Goal: Find specific page/section: Find specific page/section

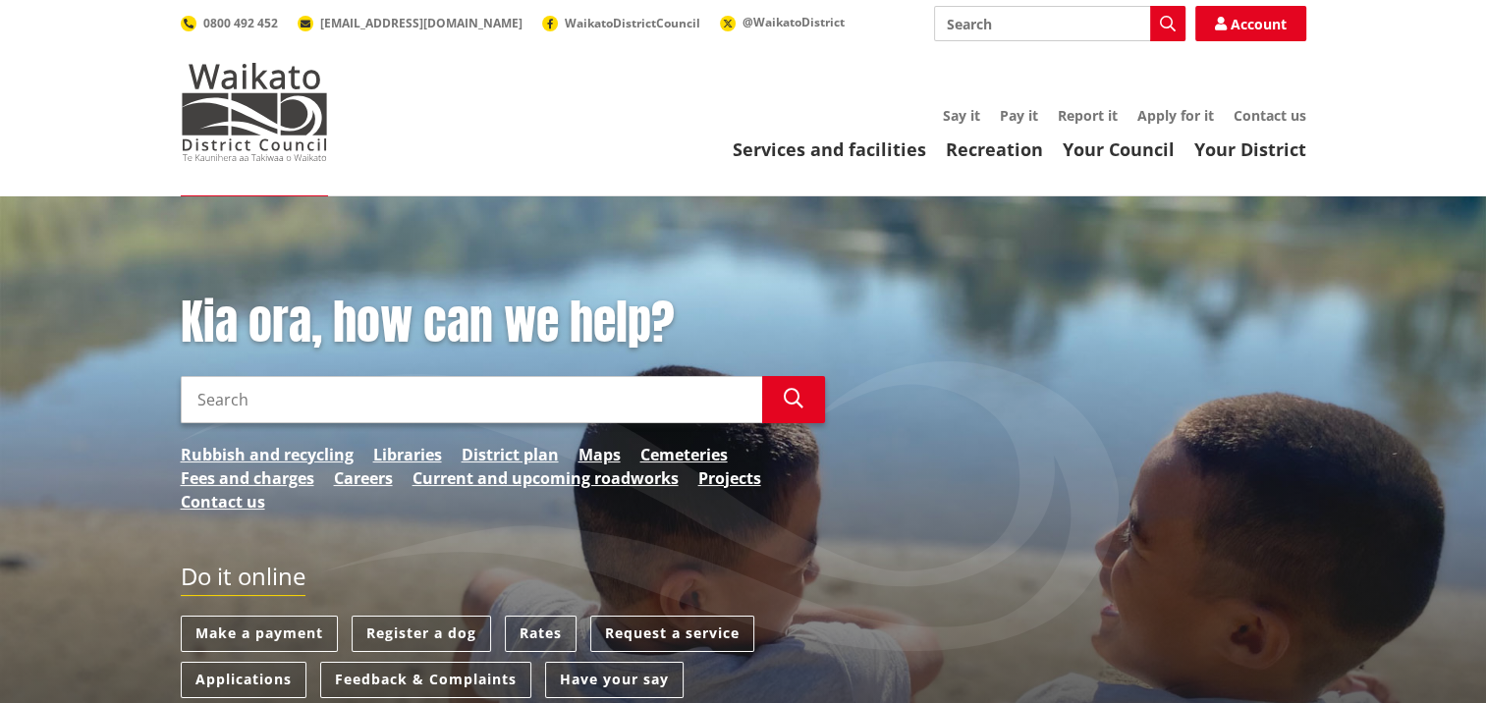
click at [981, 27] on input "Search" at bounding box center [1059, 23] width 251 height 35
type input "solicitor"
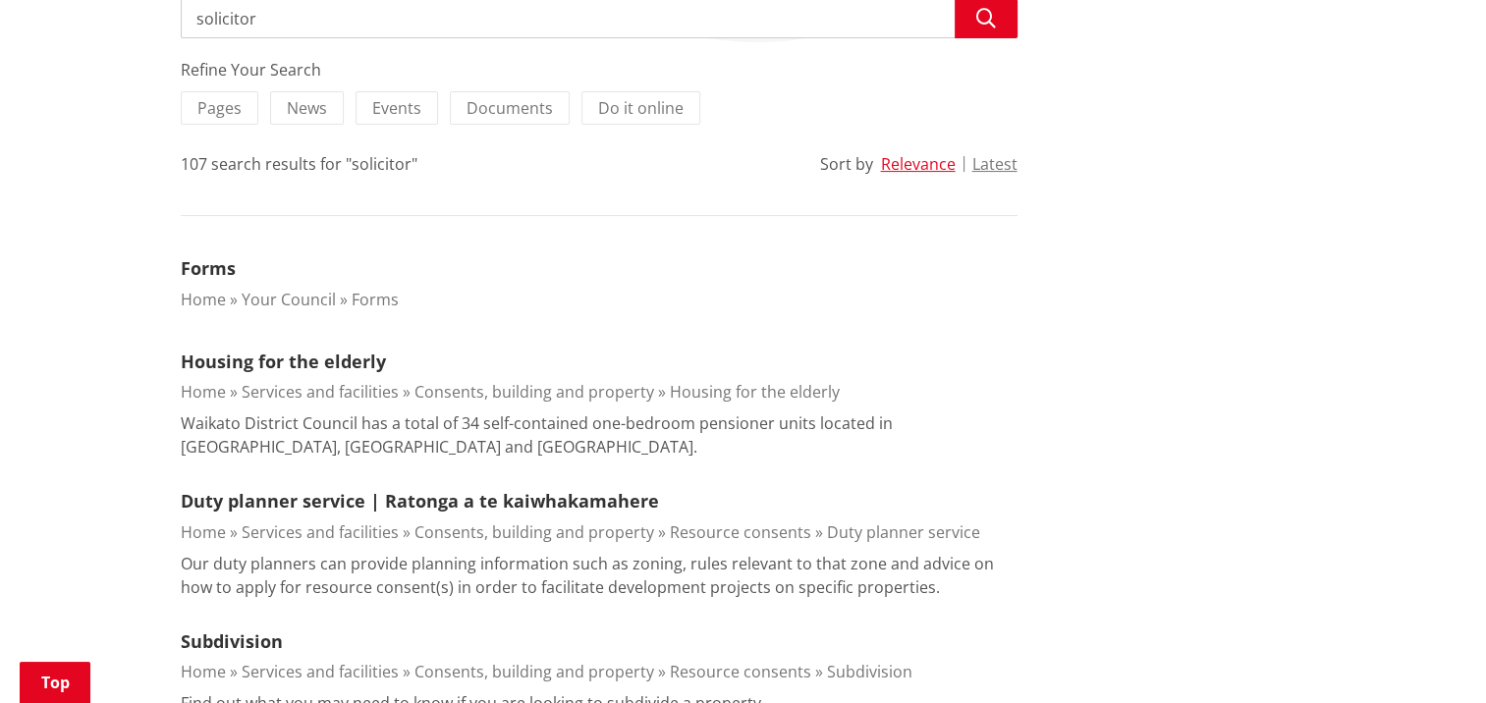
scroll to position [393, 0]
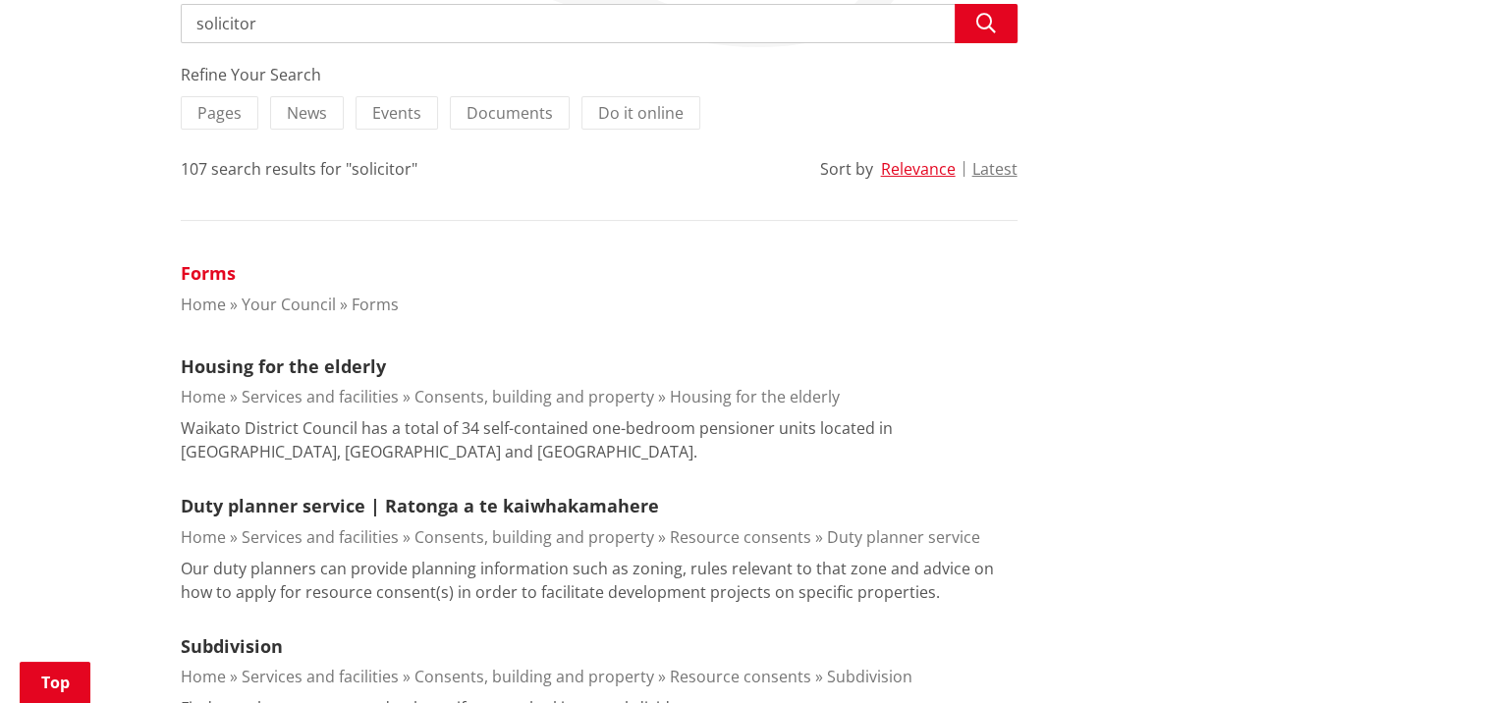
click at [225, 274] on link "Forms" at bounding box center [208, 273] width 55 height 24
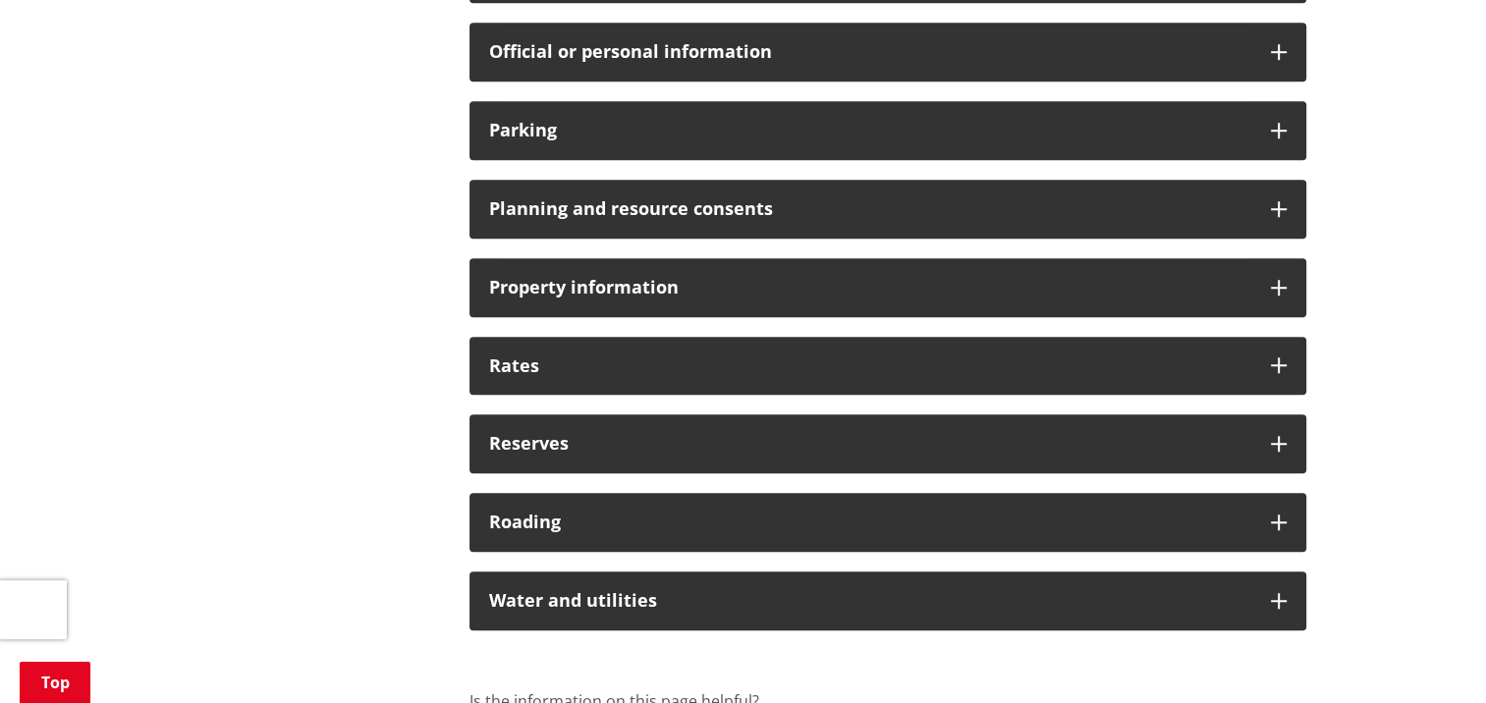
scroll to position [1473, 0]
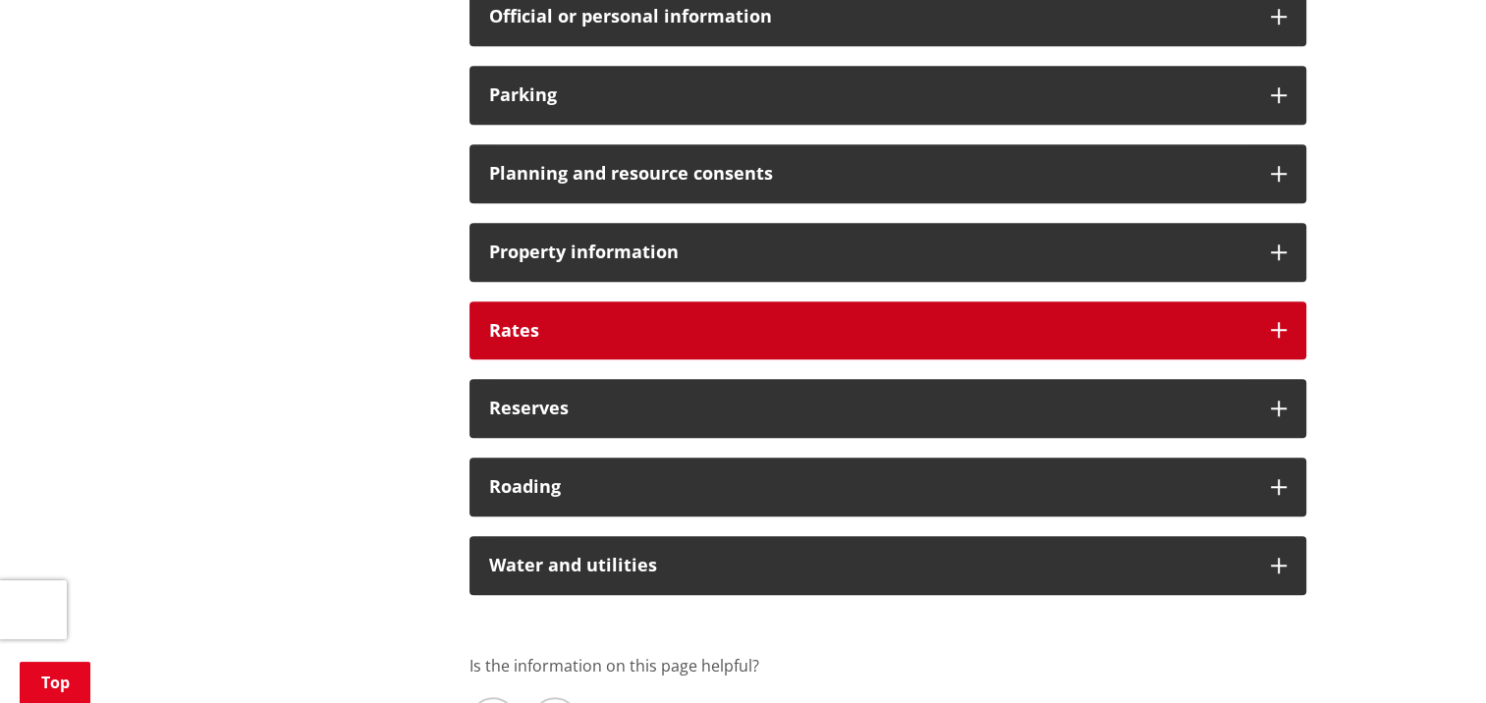
click at [1273, 318] on div "Rates" at bounding box center [887, 330] width 837 height 59
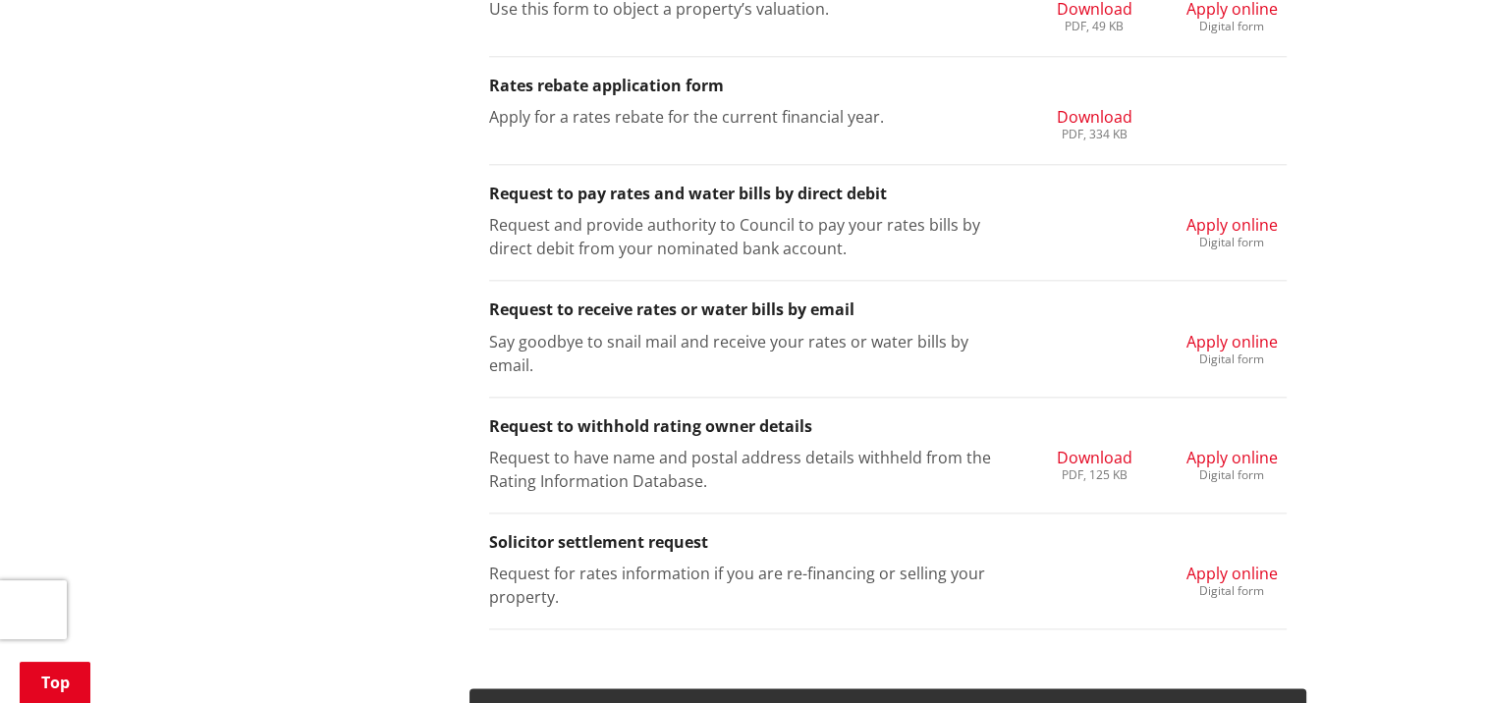
scroll to position [2356, 0]
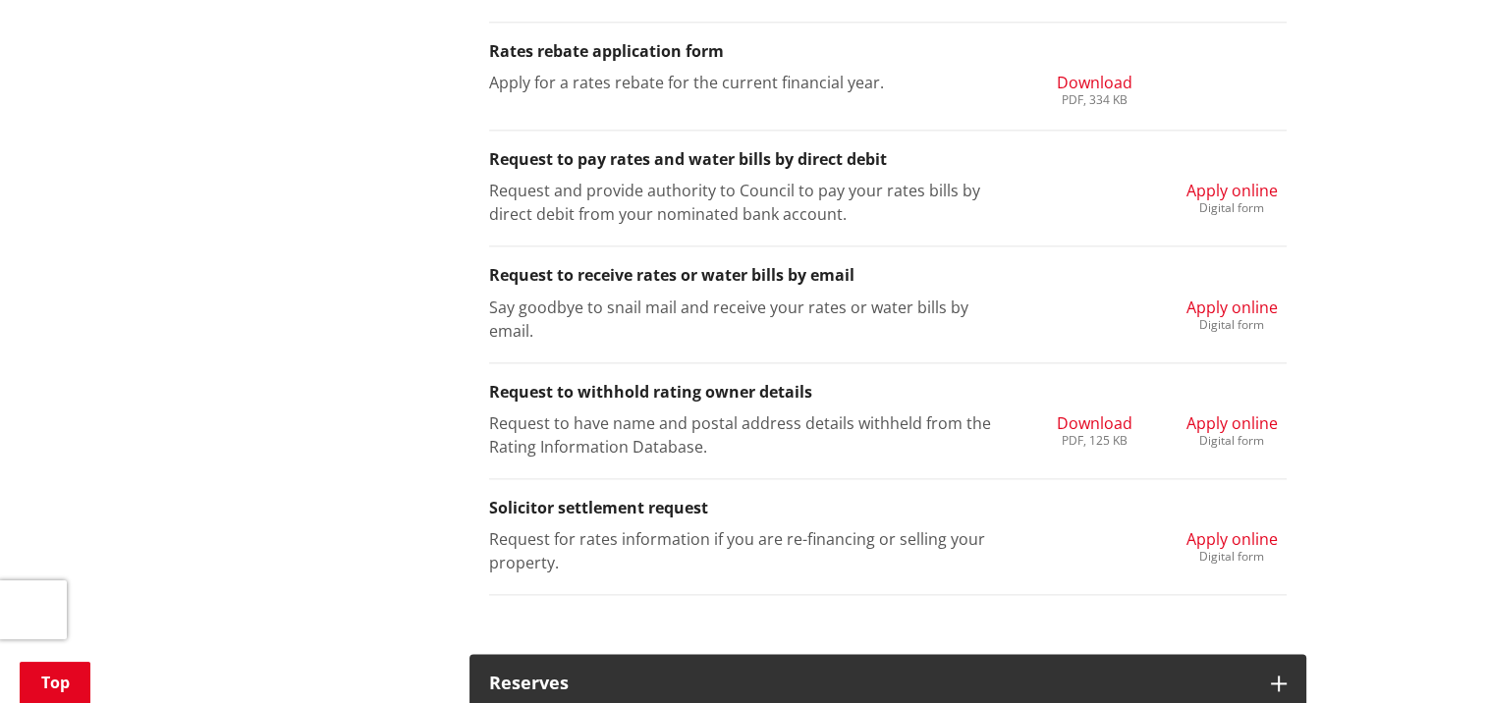
click at [1224, 534] on span "Apply online" at bounding box center [1231, 539] width 91 height 22
